Goal: Task Accomplishment & Management: Use online tool/utility

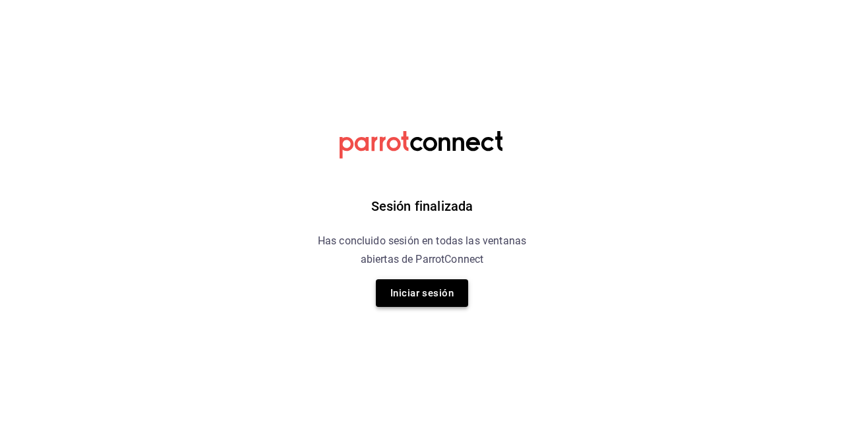
click at [429, 289] on button "Iniciar sesión" at bounding box center [422, 293] width 92 height 28
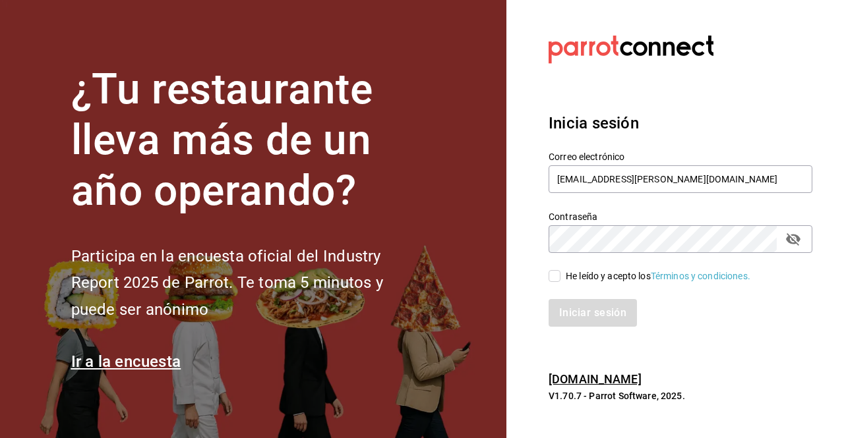
click at [552, 278] on input "He leído y acepto los Términos y condiciones." at bounding box center [554, 276] width 12 height 12
checkbox input "true"
click at [568, 308] on button "Iniciar sesión" at bounding box center [593, 313] width 90 height 28
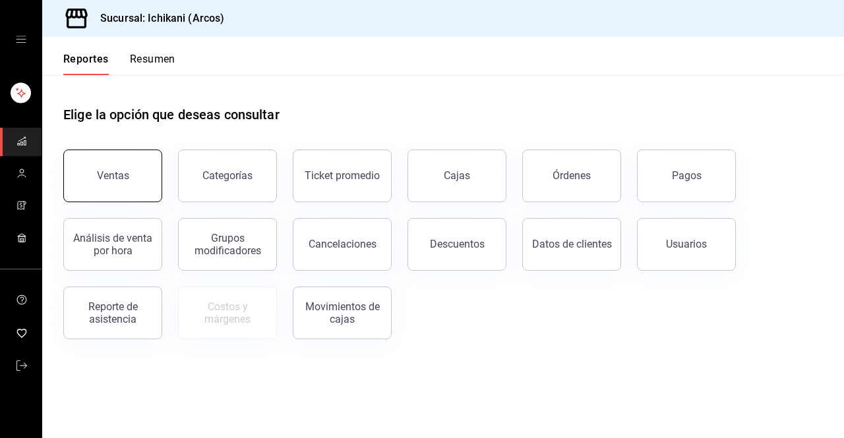
click at [147, 176] on button "Ventas" at bounding box center [112, 176] width 99 height 53
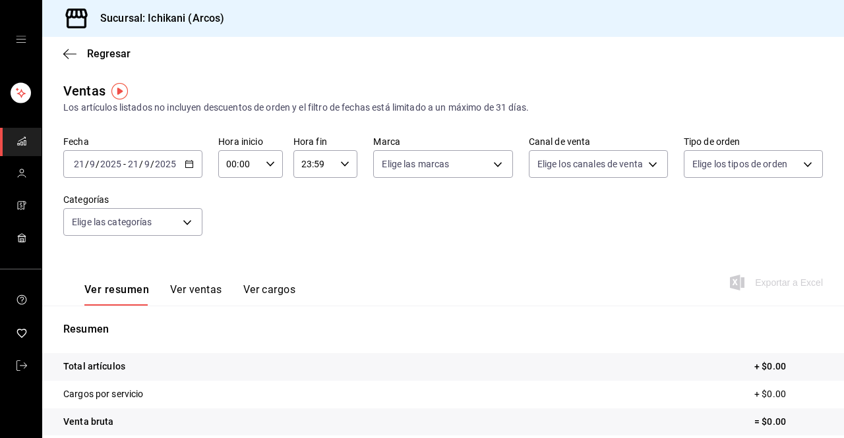
click at [189, 163] on \(Stroke\) "button" at bounding box center [189, 163] width 7 height 1
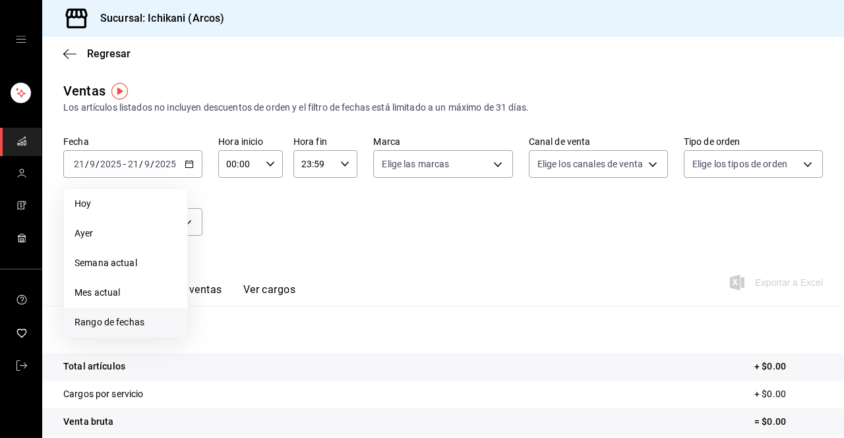
click at [123, 320] on span "Rango de fechas" at bounding box center [125, 323] width 102 height 14
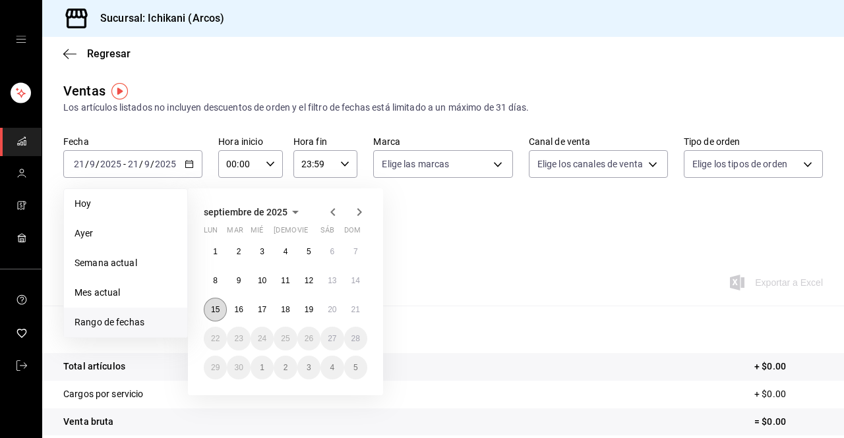
click at [214, 309] on abbr "15" at bounding box center [215, 309] width 9 height 9
click at [353, 312] on abbr "21" at bounding box center [355, 309] width 9 height 9
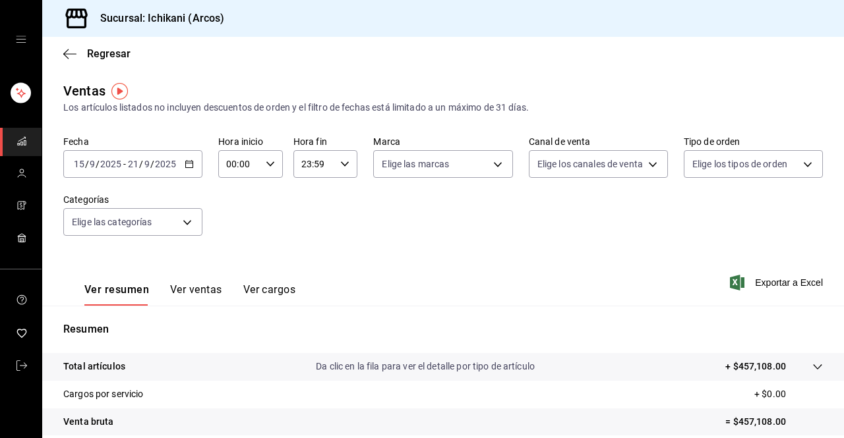
click at [267, 165] on \(Stroke\) "button" at bounding box center [270, 163] width 8 height 5
click at [230, 275] on span "03" at bounding box center [232, 275] width 11 height 11
type input "03:00"
click at [339, 167] on div at bounding box center [422, 219] width 844 height 438
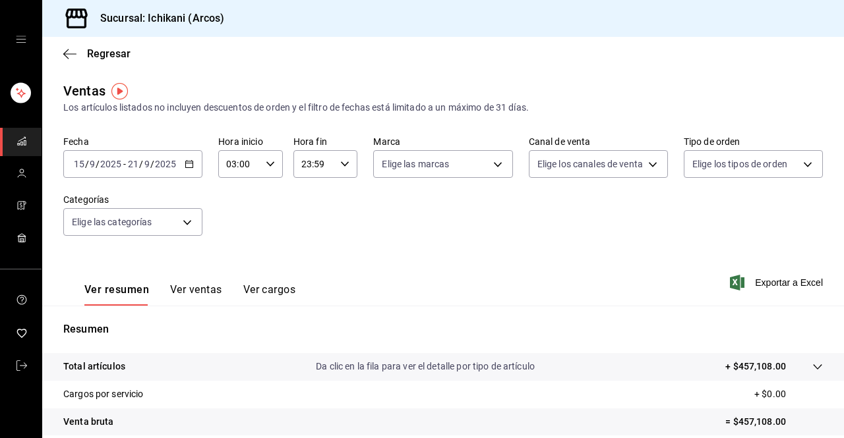
click at [340, 164] on icon "button" at bounding box center [344, 164] width 9 height 9
click at [305, 276] on span "05" at bounding box center [306, 273] width 11 height 11
click at [339, 201] on span "00" at bounding box center [337, 197] width 11 height 11
type input "05:00"
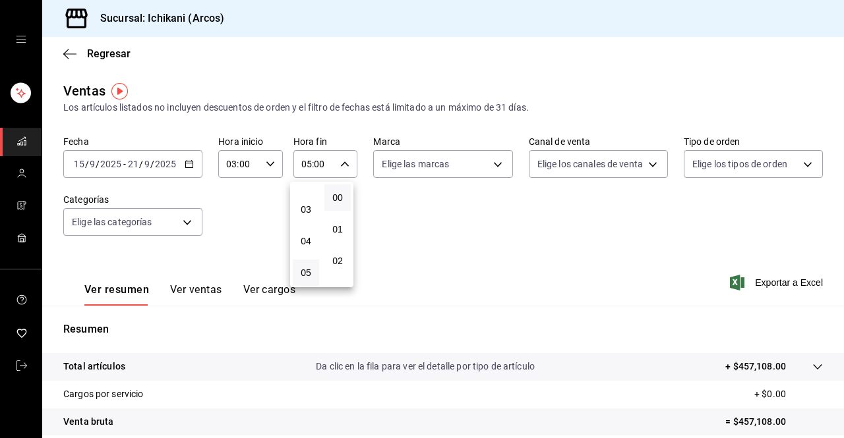
click at [759, 284] on div at bounding box center [422, 219] width 844 height 438
click at [759, 284] on span "Exportar a Excel" at bounding box center [777, 283] width 90 height 16
